Goal: Navigation & Orientation: Find specific page/section

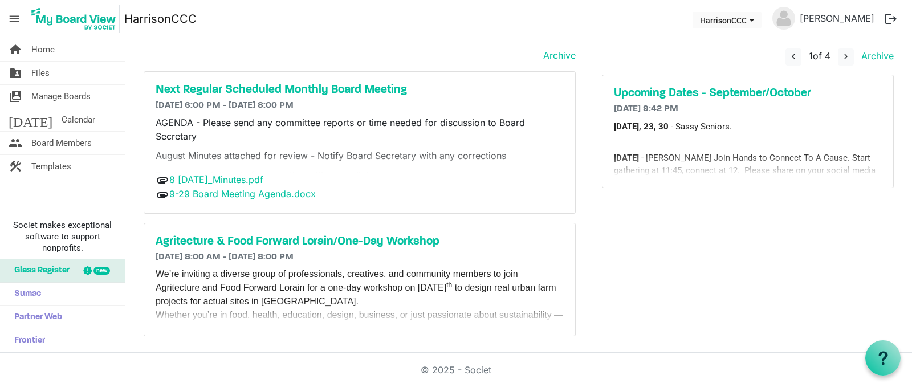
scroll to position [29, 0]
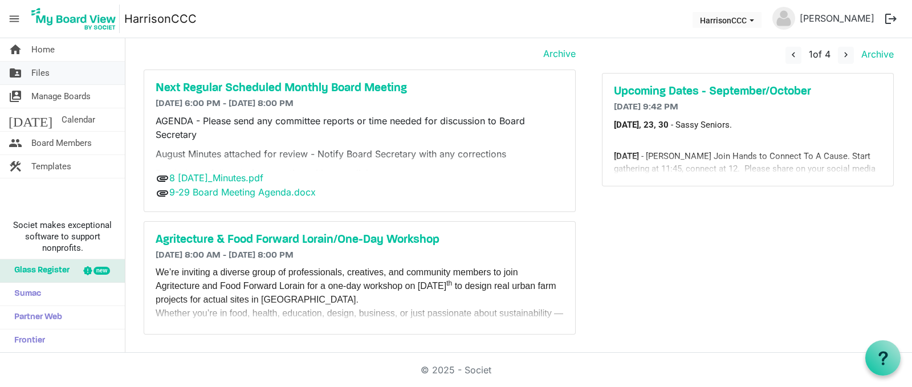
click at [42, 71] on span "Files" at bounding box center [40, 73] width 18 height 23
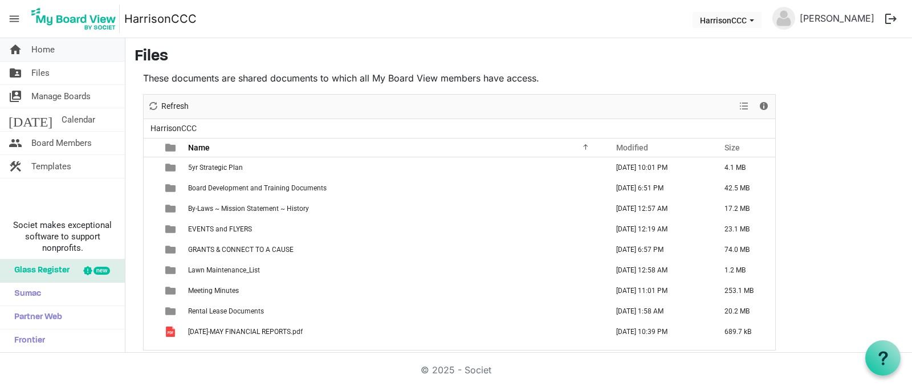
click at [47, 50] on span "Home" at bounding box center [42, 49] width 23 height 23
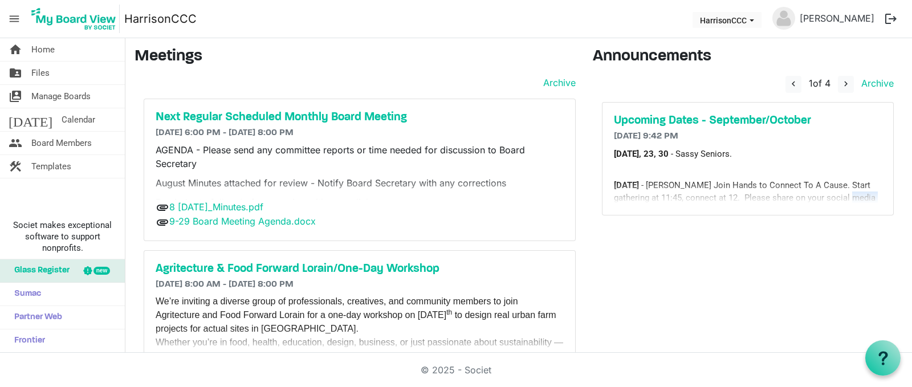
drag, startPoint x: 901, startPoint y: 202, endPoint x: 901, endPoint y: 213, distance: 11.4
click at [901, 213] on div "Announcements navigate_before 1 of 4 navigate_next Archive Upcoming Dates - Sep…" at bounding box center [747, 210] width 327 height 326
click at [841, 82] on span "navigate_next" at bounding box center [846, 84] width 10 height 10
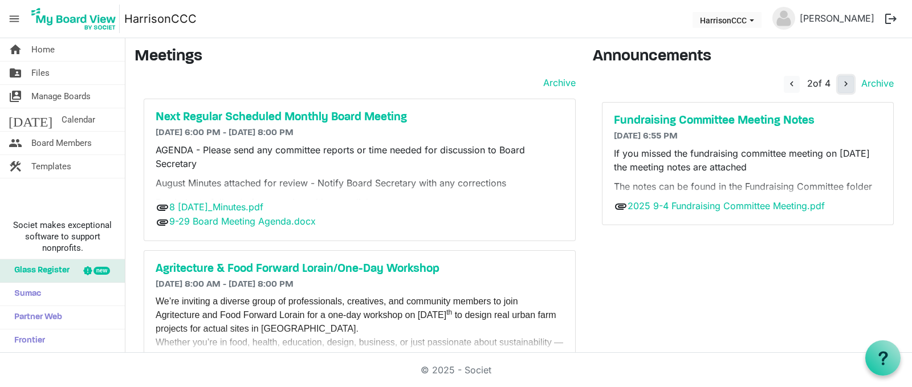
click at [841, 82] on span "navigate_next" at bounding box center [846, 84] width 10 height 10
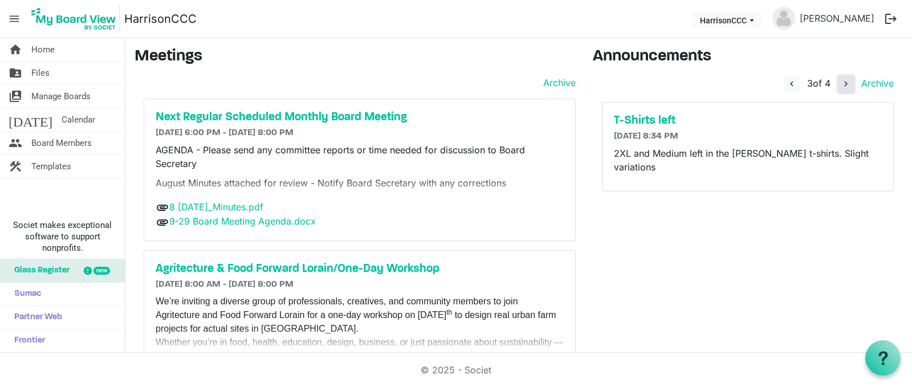
click at [841, 82] on span "navigate_next" at bounding box center [846, 84] width 10 height 10
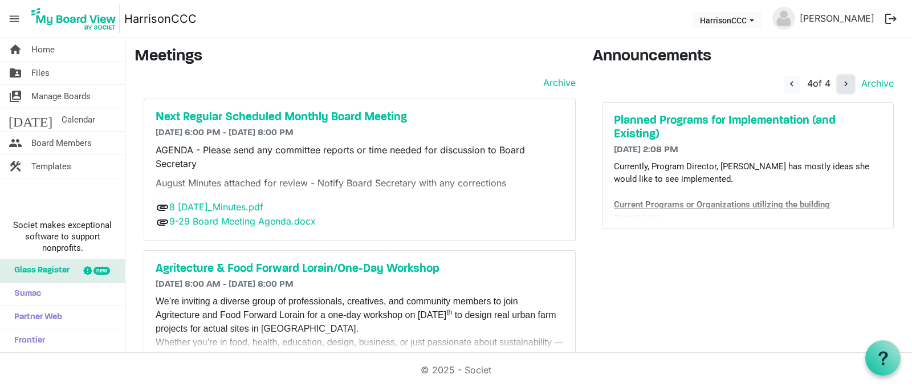
click at [841, 82] on span "navigate_next" at bounding box center [846, 84] width 10 height 10
click at [48, 51] on span "Home" at bounding box center [42, 49] width 23 height 23
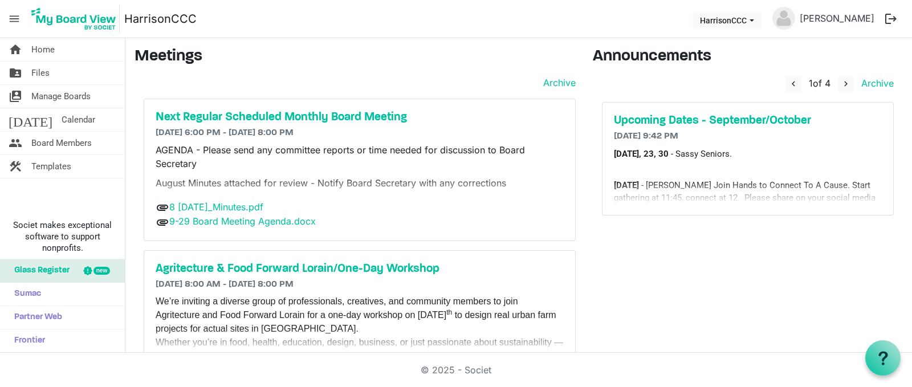
click at [48, 51] on span "Home" at bounding box center [42, 49] width 23 height 23
click at [759, 121] on h5 "Upcoming Dates - September/October" at bounding box center [748, 121] width 268 height 14
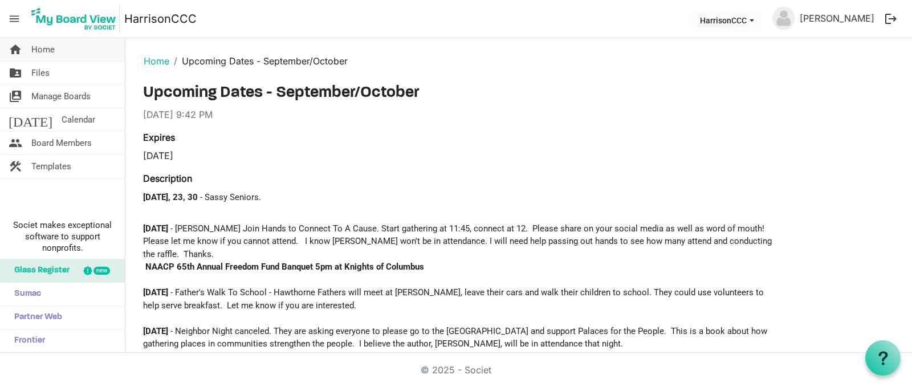
click at [46, 47] on span "Home" at bounding box center [42, 49] width 23 height 23
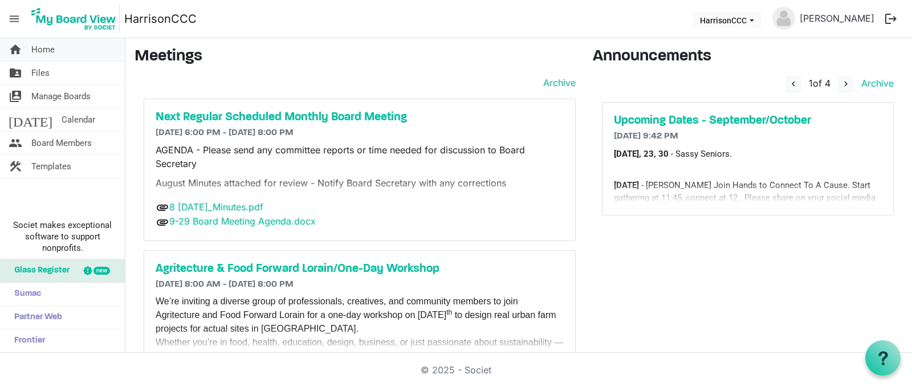
click at [46, 48] on span "Home" at bounding box center [42, 49] width 23 height 23
click at [36, 50] on span "Home" at bounding box center [42, 49] width 23 height 23
click at [386, 109] on div "Next Regular Scheduled Monthly Board Meeting 9/29/2025 6:00 PM - 9/29/2025 8:00…" at bounding box center [359, 169] width 431 height 141
click at [75, 96] on span "Manage Boards" at bounding box center [60, 96] width 59 height 23
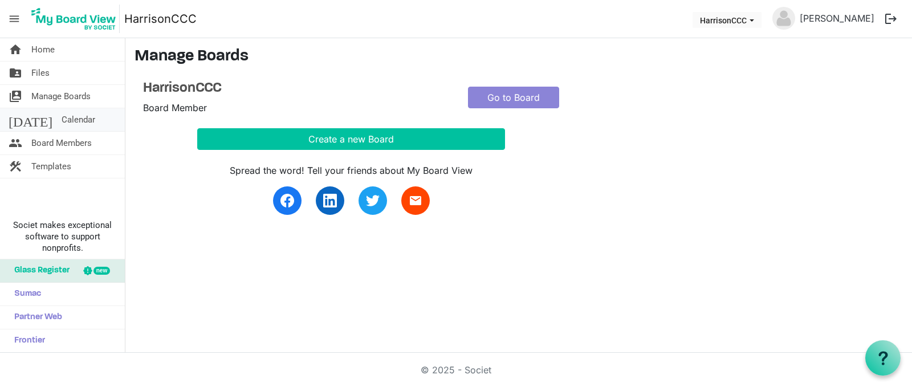
click at [62, 123] on span "Calendar" at bounding box center [79, 119] width 34 height 23
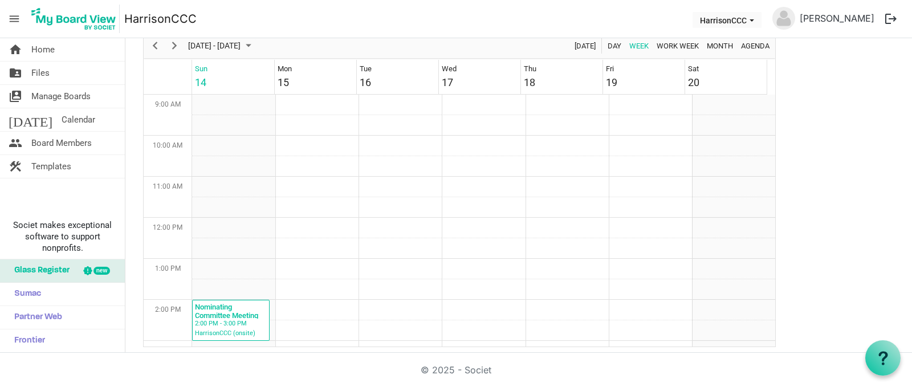
scroll to position [46, 0]
click at [856, 19] on link "[PERSON_NAME]" at bounding box center [837, 18] width 84 height 23
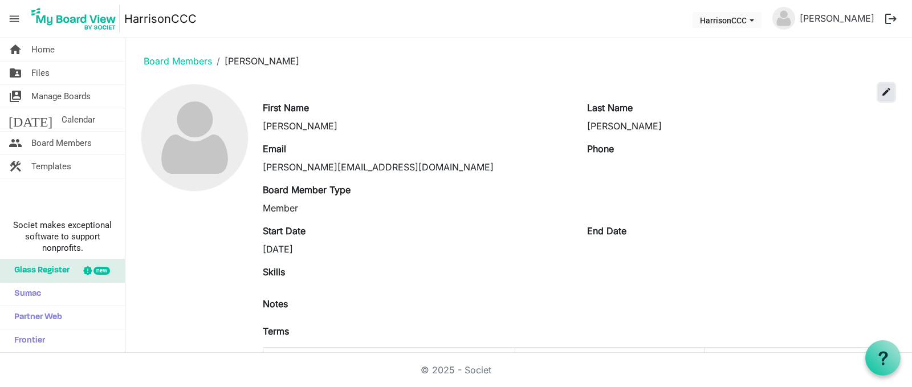
click at [881, 96] on span "edit" at bounding box center [886, 92] width 10 height 10
click at [62, 116] on span "Calendar" at bounding box center [79, 119] width 34 height 23
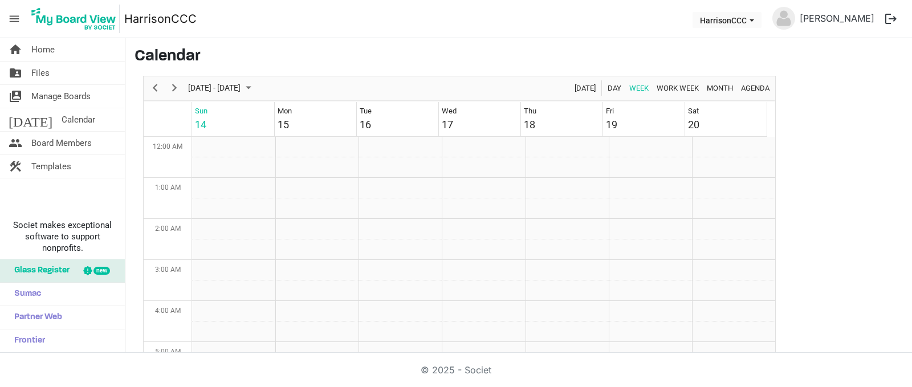
scroll to position [369, 0]
click at [62, 170] on span "Templates" at bounding box center [51, 166] width 40 height 23
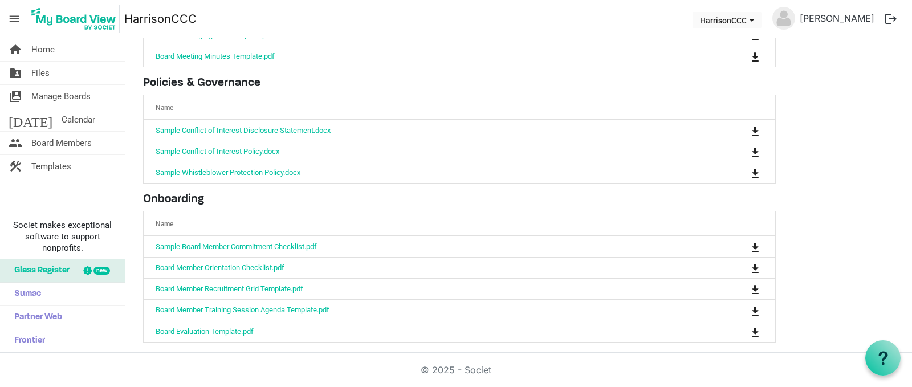
scroll to position [144, 0]
